Goal: Transaction & Acquisition: Purchase product/service

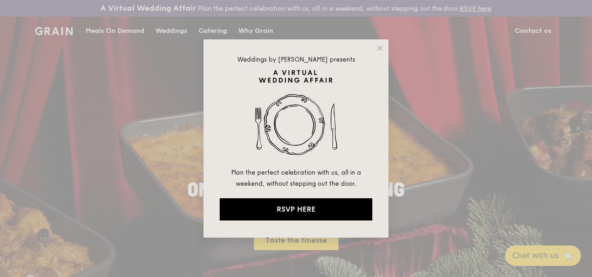
click at [533, 43] on div "Weddings by [PERSON_NAME] presents Plan the perfect celebration with us, all in…" at bounding box center [296, 138] width 592 height 277
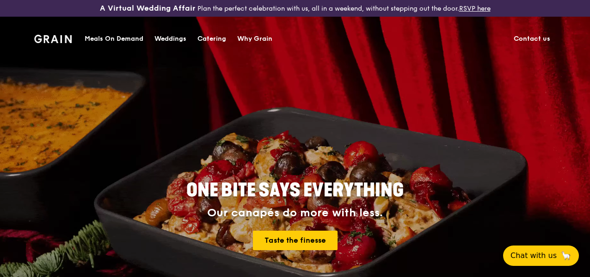
click at [220, 39] on div "Catering" at bounding box center [212, 39] width 29 height 28
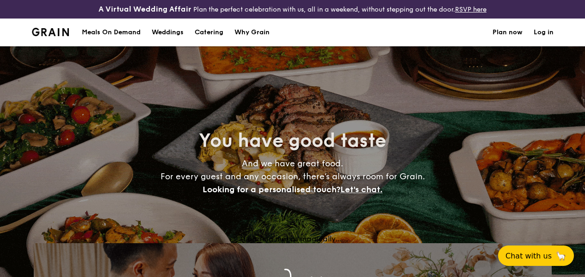
select select
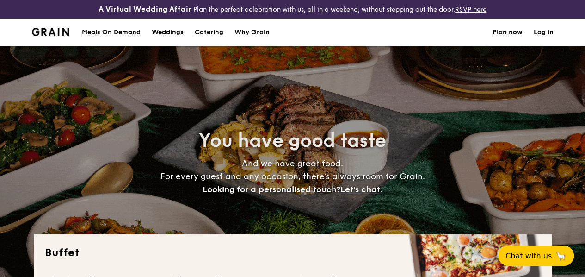
click at [107, 37] on div "Meals On Demand" at bounding box center [111, 33] width 59 height 28
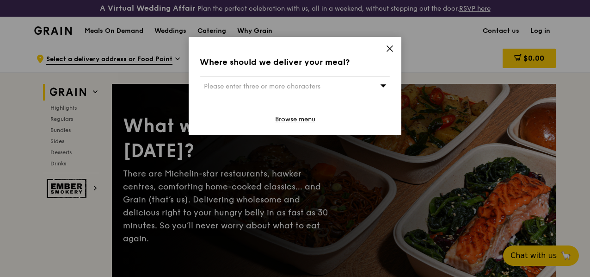
click at [363, 89] on div "Please enter three or more characters" at bounding box center [295, 86] width 191 height 21
